Goal: Transaction & Acquisition: Subscribe to service/newsletter

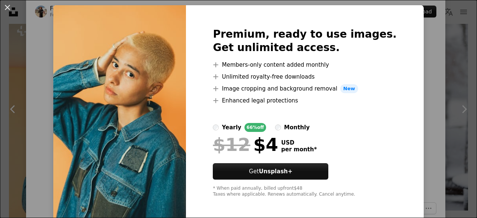
scroll to position [21, 0]
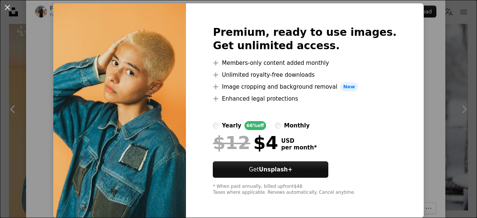
click at [335, 145] on div "$12 $4 USD per month *" at bounding box center [305, 142] width 184 height 19
click at [228, 128] on label "yearly 66% off" at bounding box center [239, 125] width 53 height 9
click at [285, 126] on label "monthly" at bounding box center [292, 125] width 35 height 9
click at [400, 58] on div "Premium, ready to use images. Get unlimited access. A plus sign Members-only co…" at bounding box center [304, 110] width 237 height 214
click at [408, 63] on div "An X shape Premium, ready to use images. Get unlimited access. A plus sign Memb…" at bounding box center [238, 109] width 477 height 218
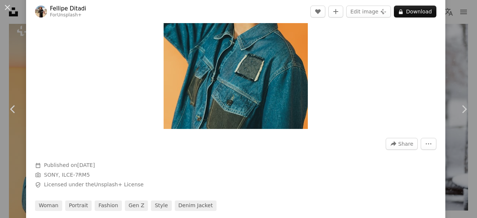
scroll to position [119, 0]
click at [255, 41] on img "Zoom in on this image" at bounding box center [235, 21] width 144 height 216
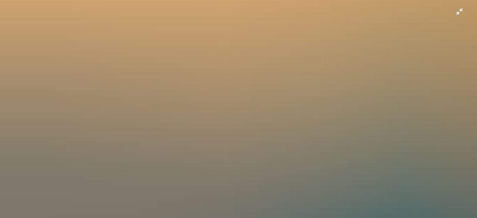
scroll to position [234, 0]
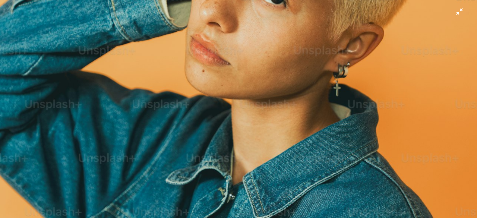
click at [456, 7] on img "Zoom out on this image" at bounding box center [238, 122] width 477 height 715
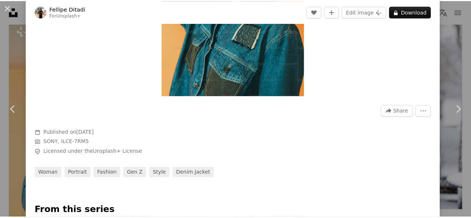
scroll to position [0, 0]
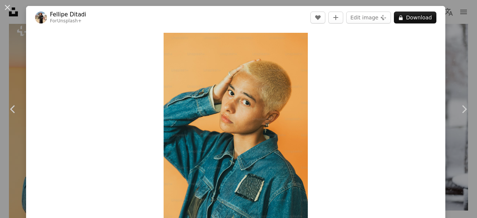
click at [447, 27] on div "An X shape Chevron left Chevron right Fellipe Ditadi For Unsplash+ A heart A pl…" at bounding box center [238, 109] width 477 height 218
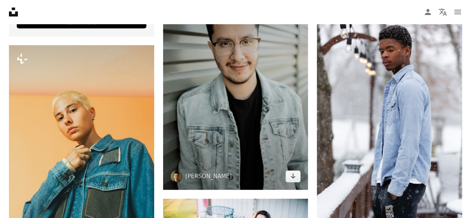
scroll to position [1773, 0]
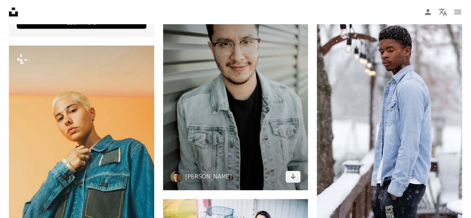
click at [219, 74] on img at bounding box center [235, 81] width 145 height 218
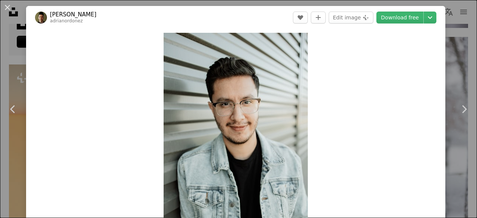
click at [456, 52] on div "An X shape Chevron left Chevron right Adrian Ordonez adrianordonez A heart A pl…" at bounding box center [238, 109] width 477 height 218
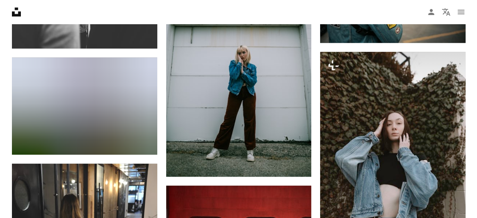
scroll to position [4578, 0]
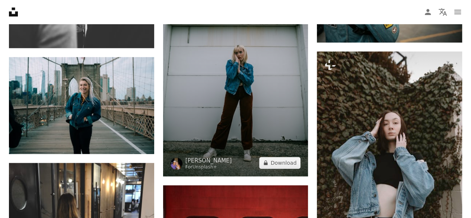
click at [239, 67] on img at bounding box center [235, 67] width 145 height 218
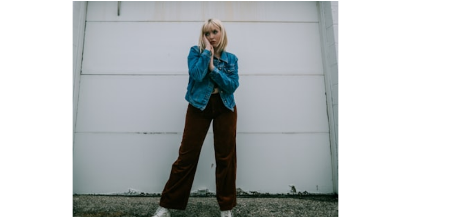
scroll to position [4578, 0]
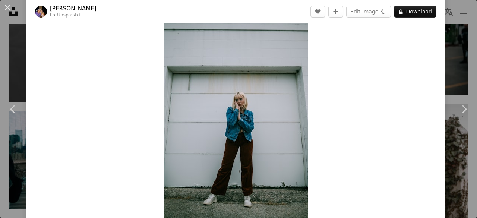
click at [454, 30] on div "An X shape Chevron left Chevron right Jayson Hinrichsen For Unsplash+ A heart A…" at bounding box center [238, 109] width 477 height 218
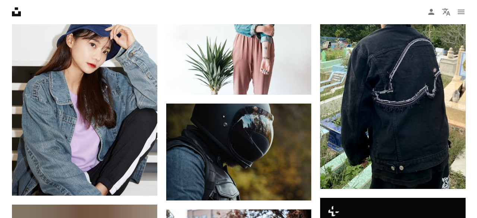
scroll to position [6808, 0]
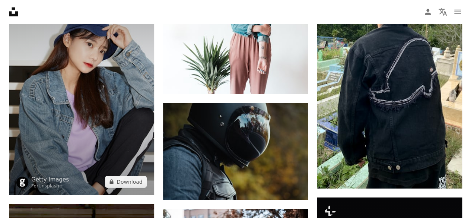
click at [88, 93] on img at bounding box center [81, 85] width 145 height 217
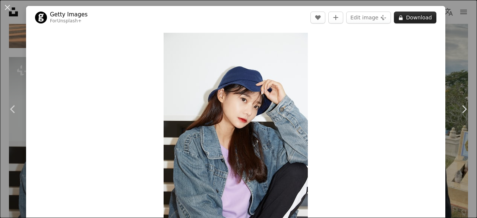
click at [424, 17] on button "A lock Download" at bounding box center [414, 18] width 42 height 12
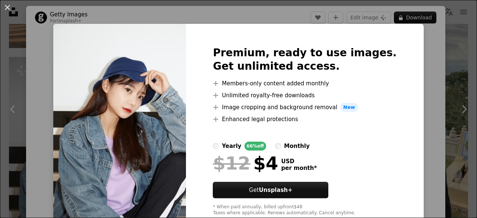
click at [427, 93] on div "An X shape Premium, ready to use images. Get unlimited access. A plus sign Memb…" at bounding box center [238, 109] width 477 height 218
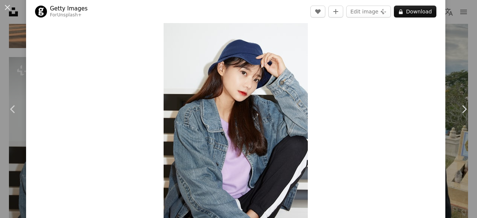
scroll to position [26, 0]
click at [408, 11] on button "A lock Download" at bounding box center [414, 12] width 42 height 12
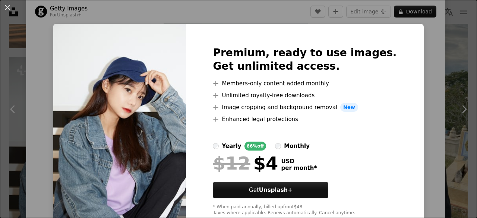
scroll to position [21, 0]
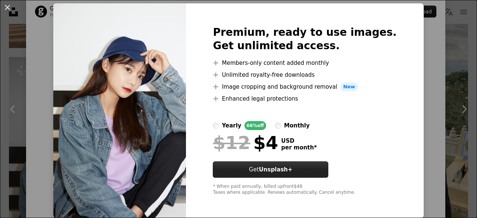
click at [296, 174] on button "Get Unsplash+" at bounding box center [270, 169] width 115 height 16
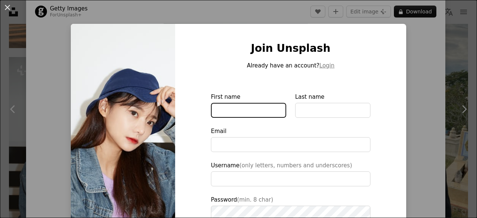
click at [242, 105] on input "First name" at bounding box center [248, 110] width 75 height 15
type input "*******"
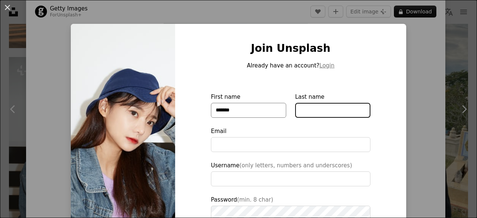
type input "*****"
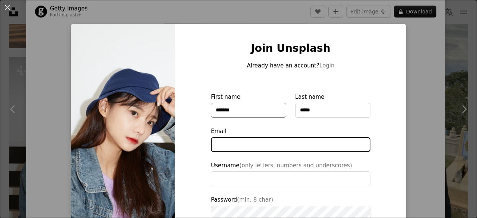
type input "**********"
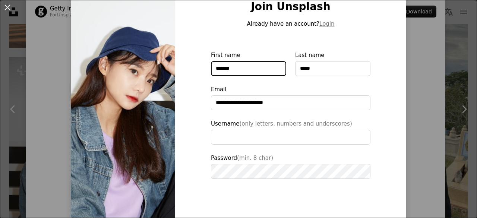
scroll to position [54, 0]
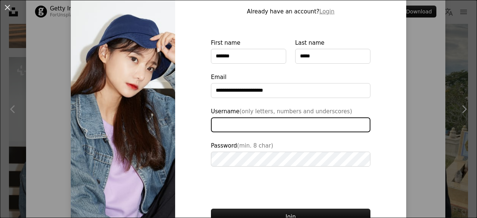
click at [263, 128] on input "Username (only letters, numbers and underscores)" at bounding box center [290, 124] width 159 height 15
type input "**********"
type input "*"
type input "**********"
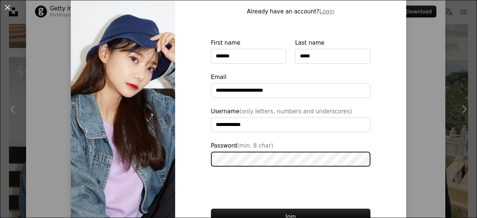
scroll to position [95, 0]
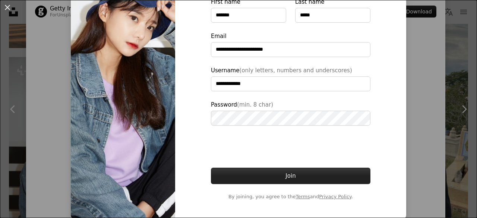
click at [264, 171] on button "Join" at bounding box center [290, 176] width 159 height 16
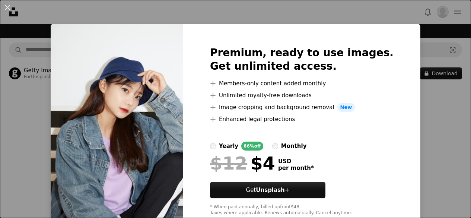
scroll to position [13, 0]
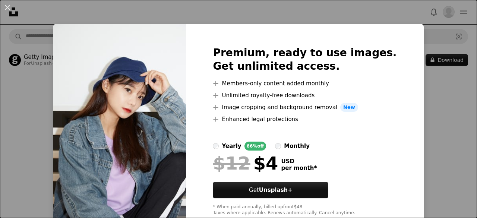
click at [417, 107] on div "An X shape Premium, ready to use images. Get unlimited access. A plus sign Memb…" at bounding box center [238, 109] width 477 height 218
